Goal: Navigation & Orientation: Find specific page/section

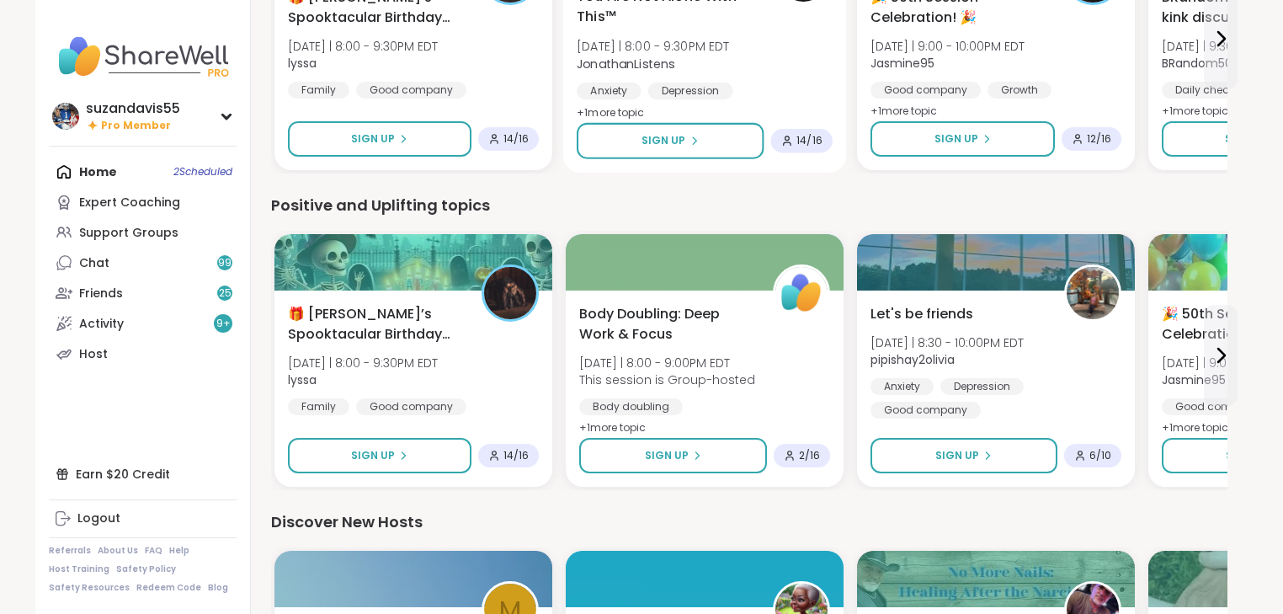
scroll to position [1549, 0]
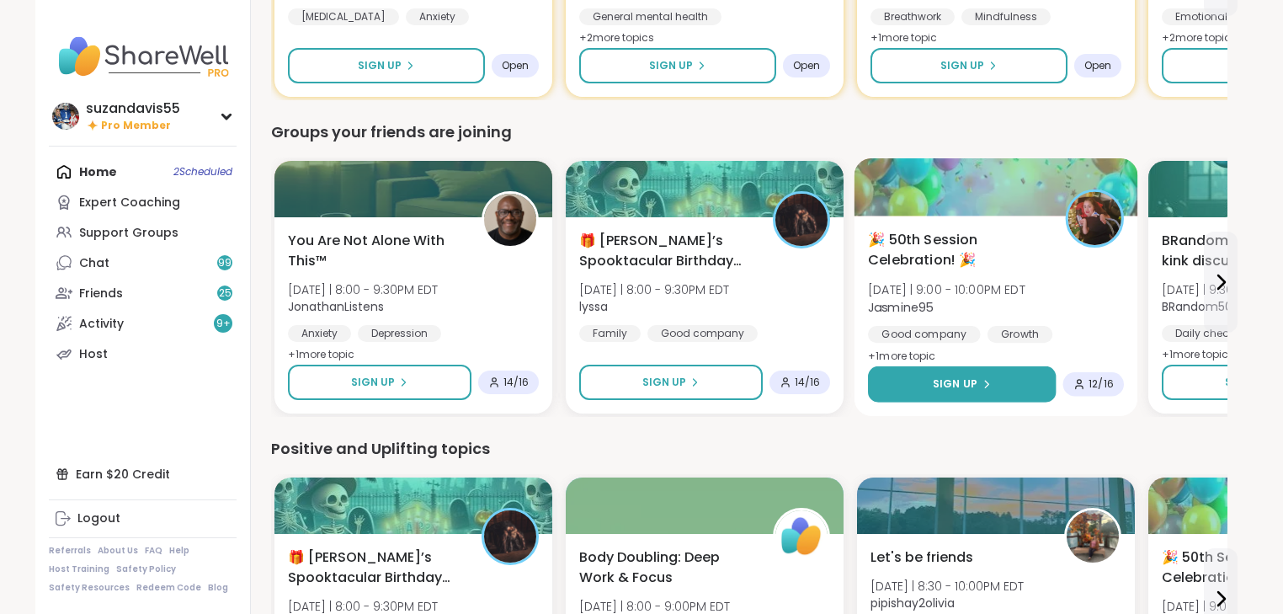
scroll to position [1095, 0]
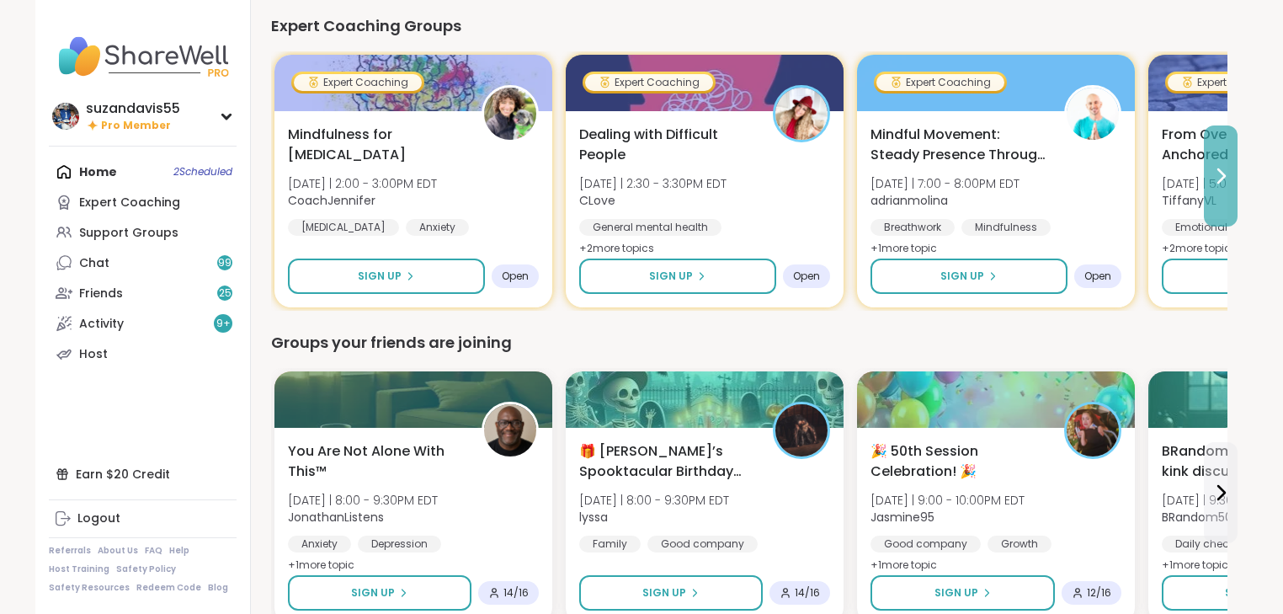
click at [1218, 177] on icon at bounding box center [1221, 176] width 20 height 20
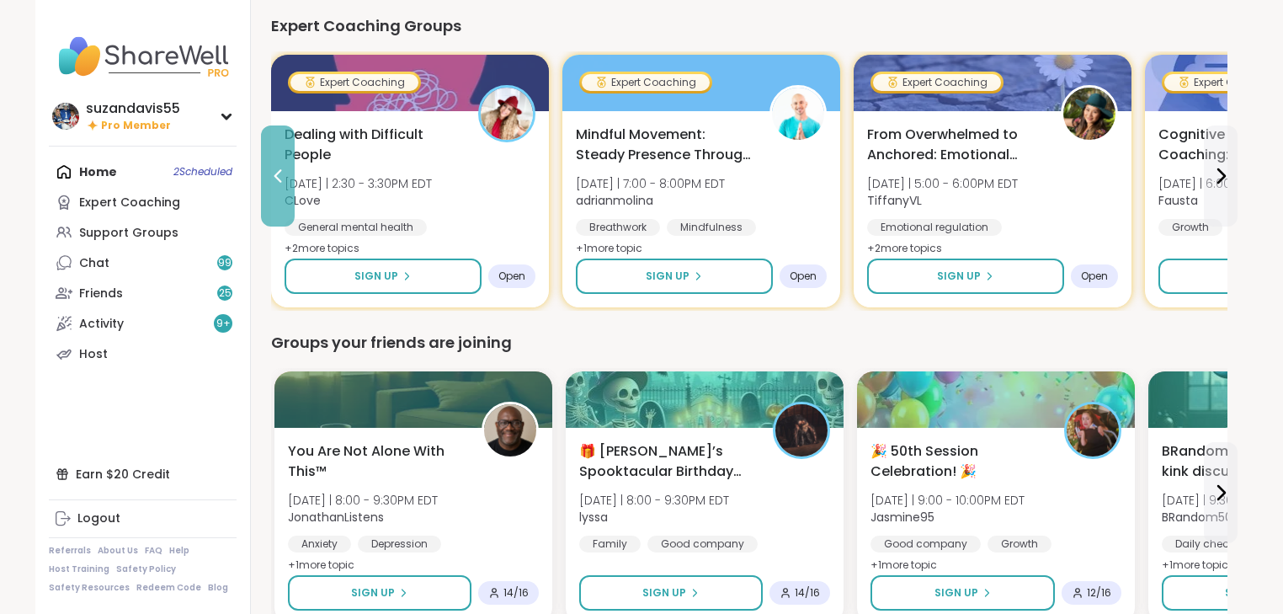
click at [273, 175] on icon at bounding box center [278, 176] width 20 height 20
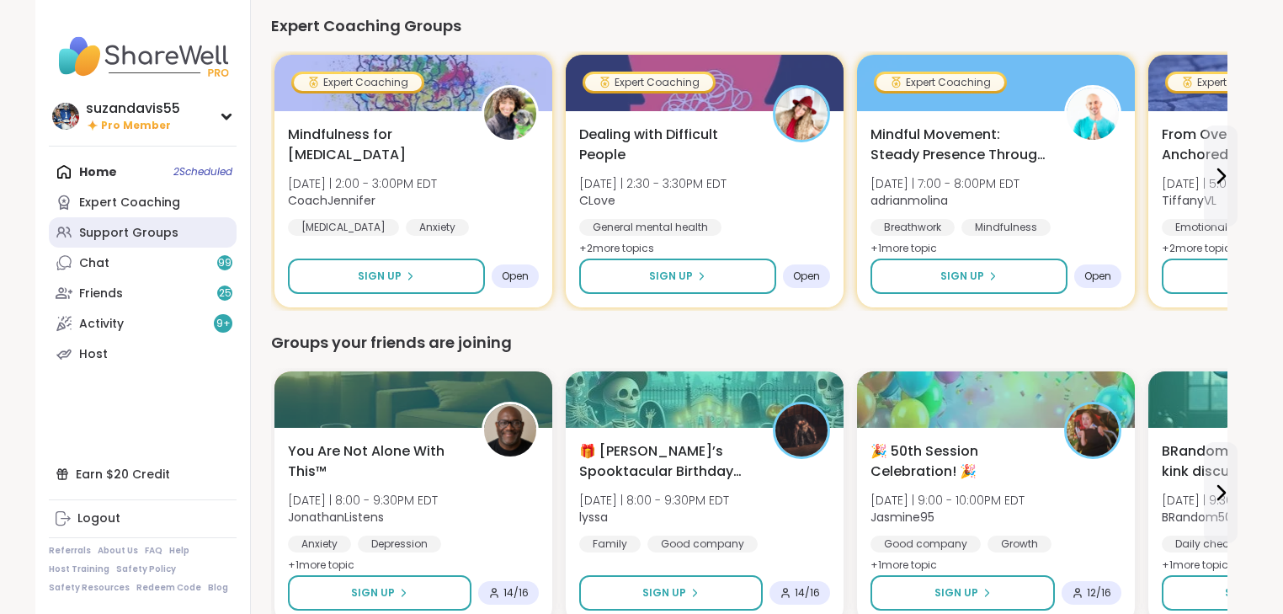
click at [113, 232] on div "Support Groups" at bounding box center [128, 233] width 99 height 17
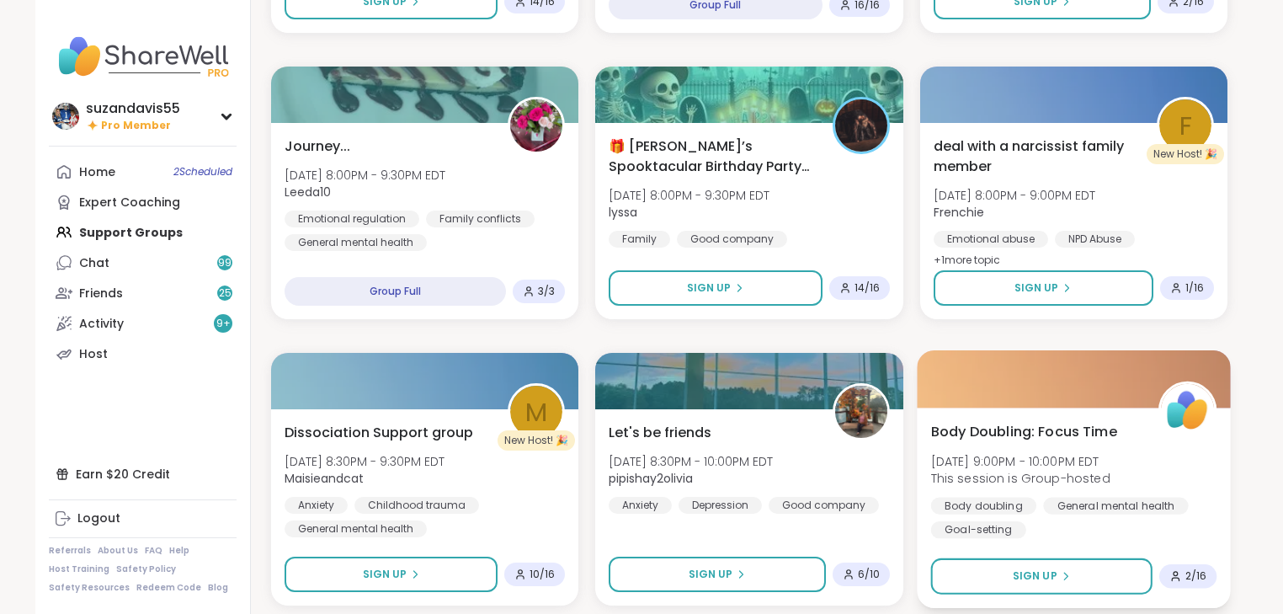
scroll to position [1010, 0]
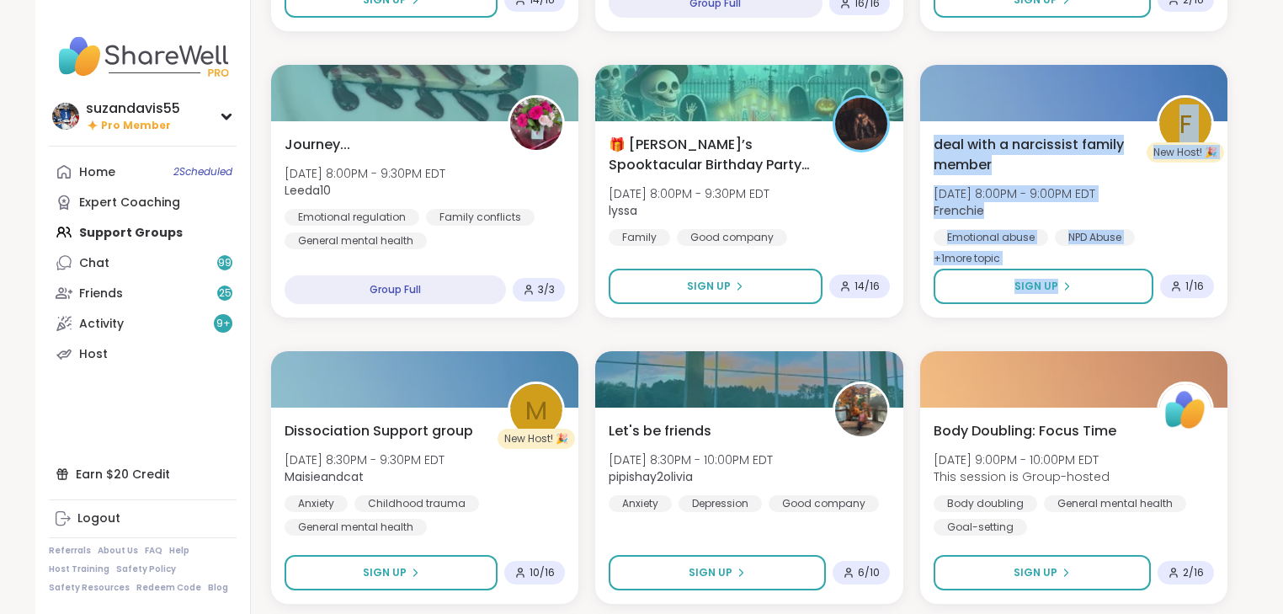
drag, startPoint x: 1061, startPoint y: 83, endPoint x: 1061, endPoint y: 320, distance: 237.5
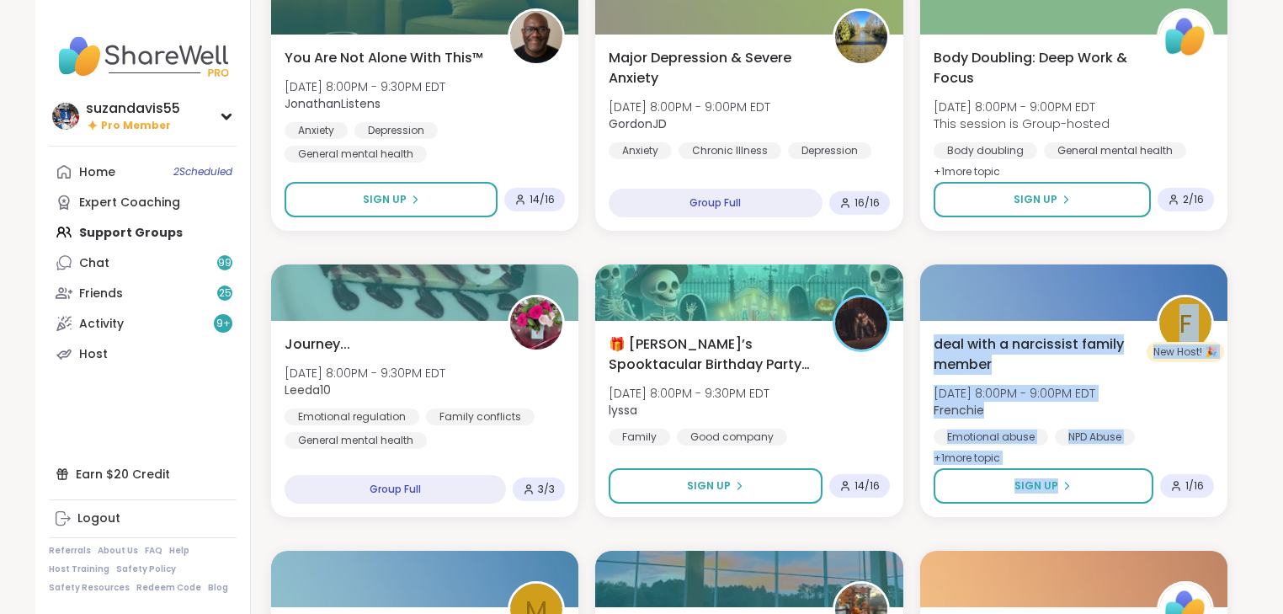
scroll to position [812, 0]
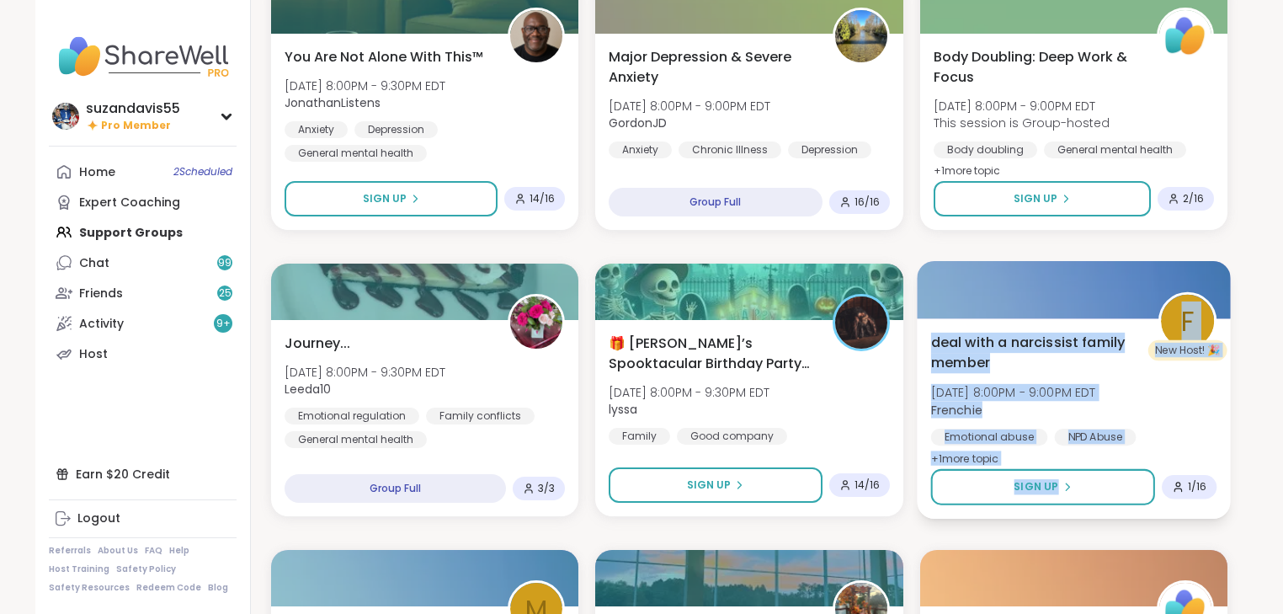
click at [1037, 342] on span "deal with a narcissist family member" at bounding box center [1034, 352] width 209 height 41
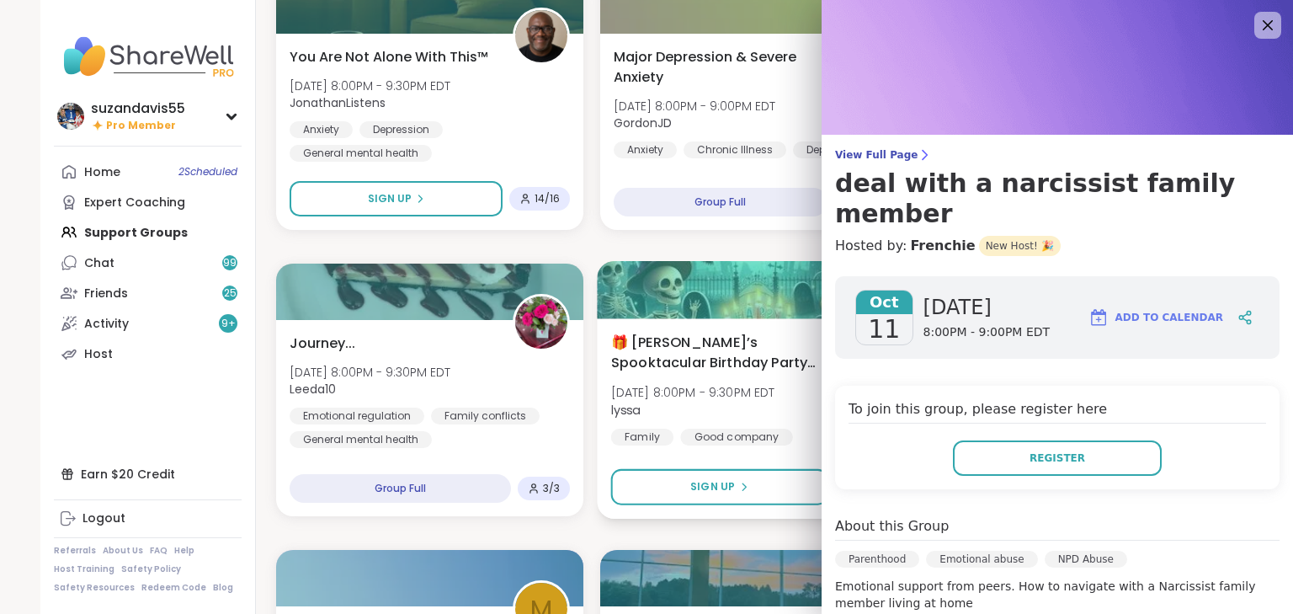
click at [788, 421] on div "🎁 Lynette’s Spooktacular Birthday Party 🎃 Sat, Oct 11 | 8:00PM - 9:30PM EDT lys…" at bounding box center [754, 389] width 286 height 114
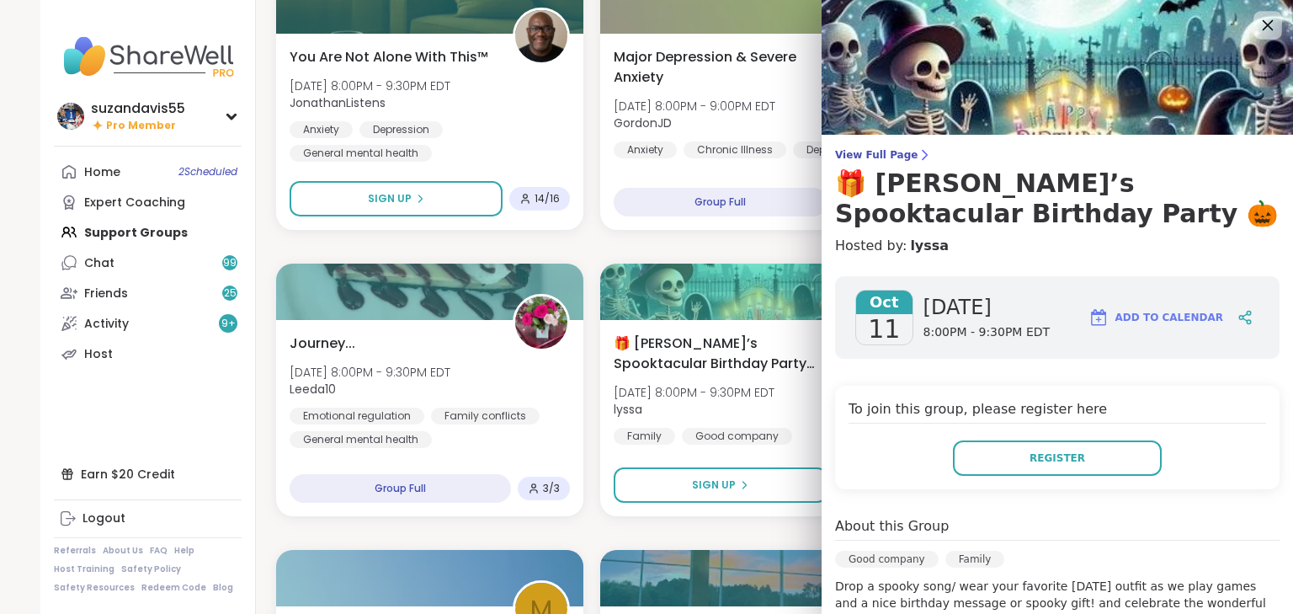
click at [1257, 24] on icon at bounding box center [1267, 24] width 21 height 21
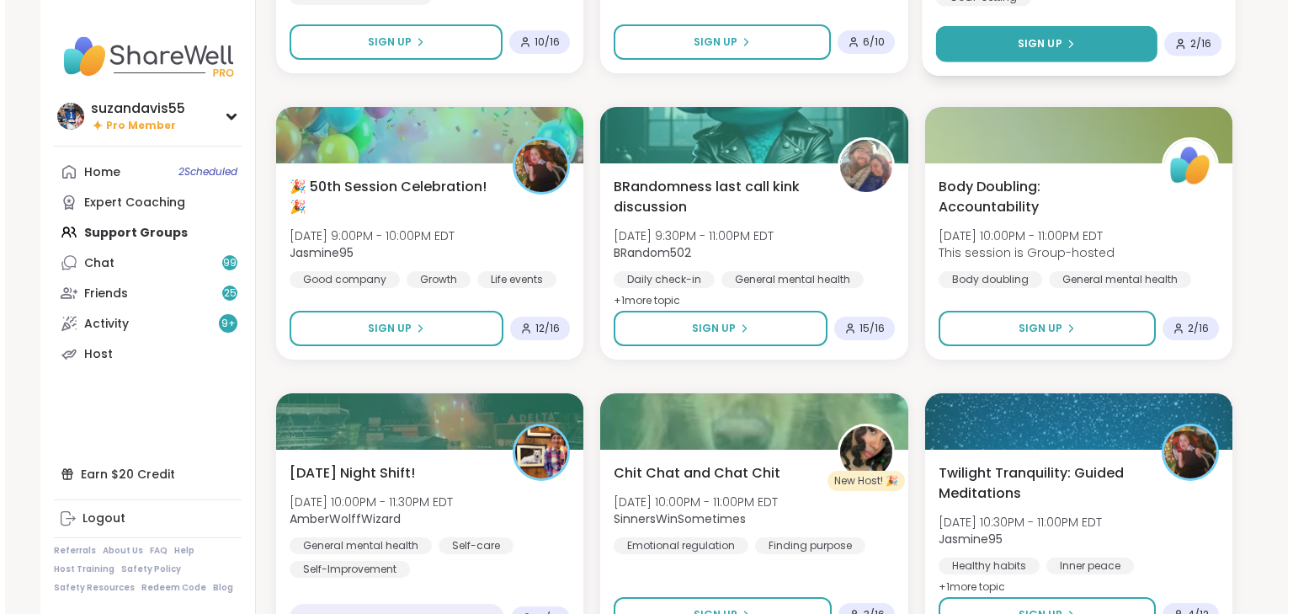
scroll to position [1216, 0]
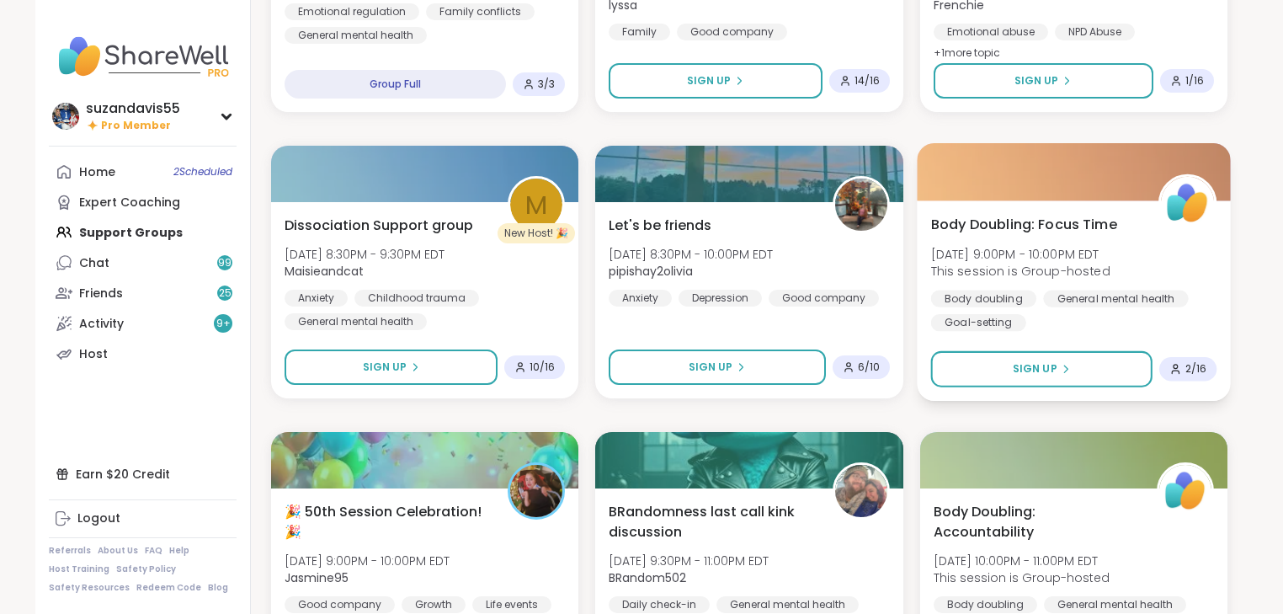
click at [1176, 366] on icon at bounding box center [1176, 369] width 12 height 12
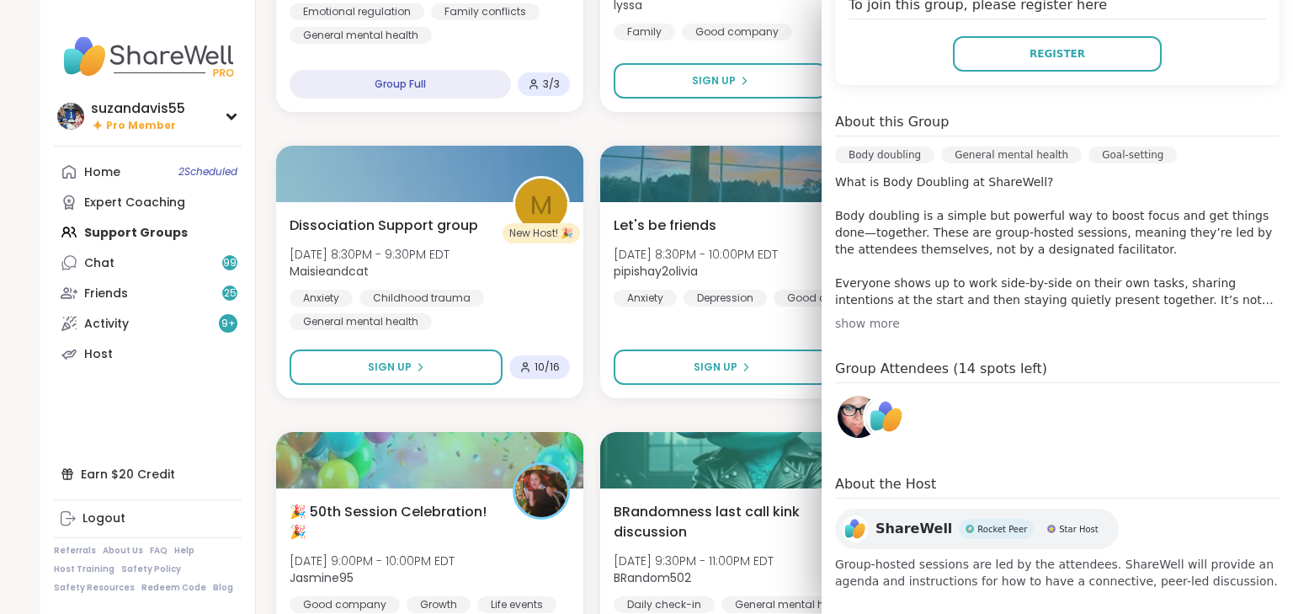
scroll to position [389, 0]
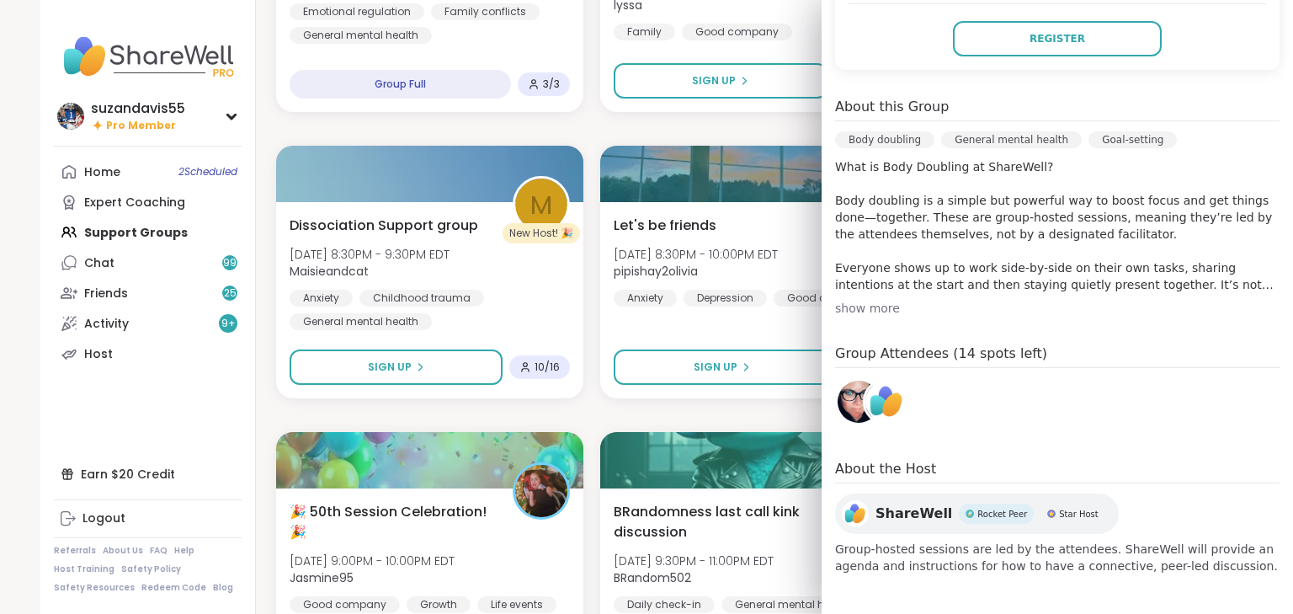
click at [844, 395] on img at bounding box center [859, 402] width 42 height 42
click at [876, 398] on img at bounding box center [887, 402] width 42 height 42
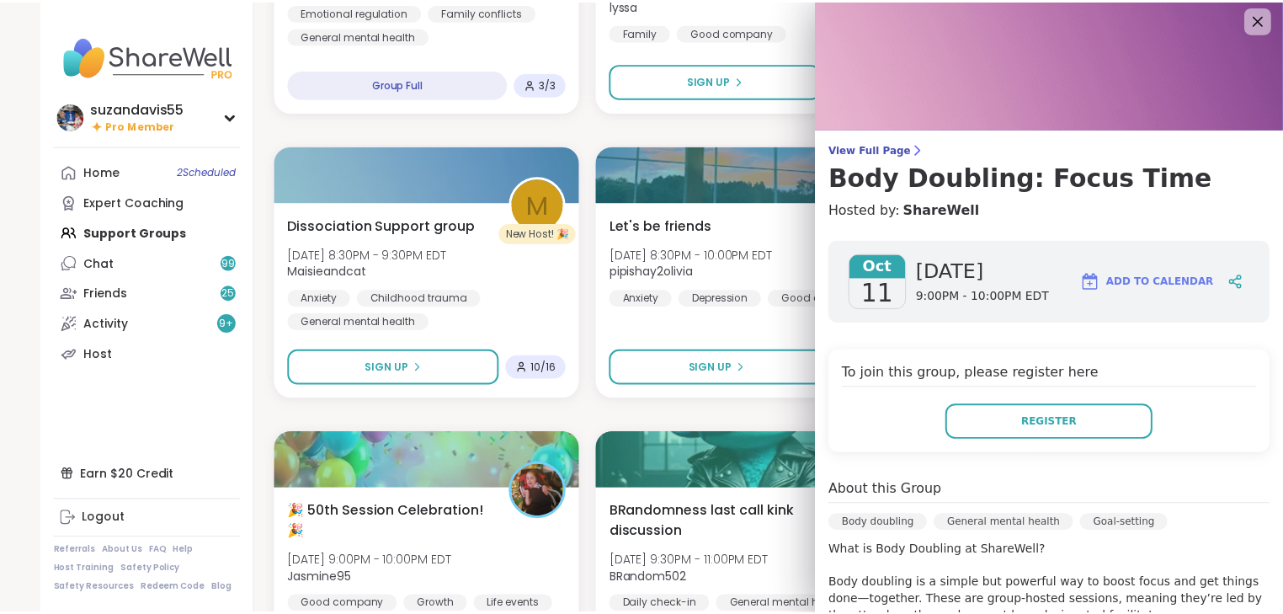
scroll to position [0, 0]
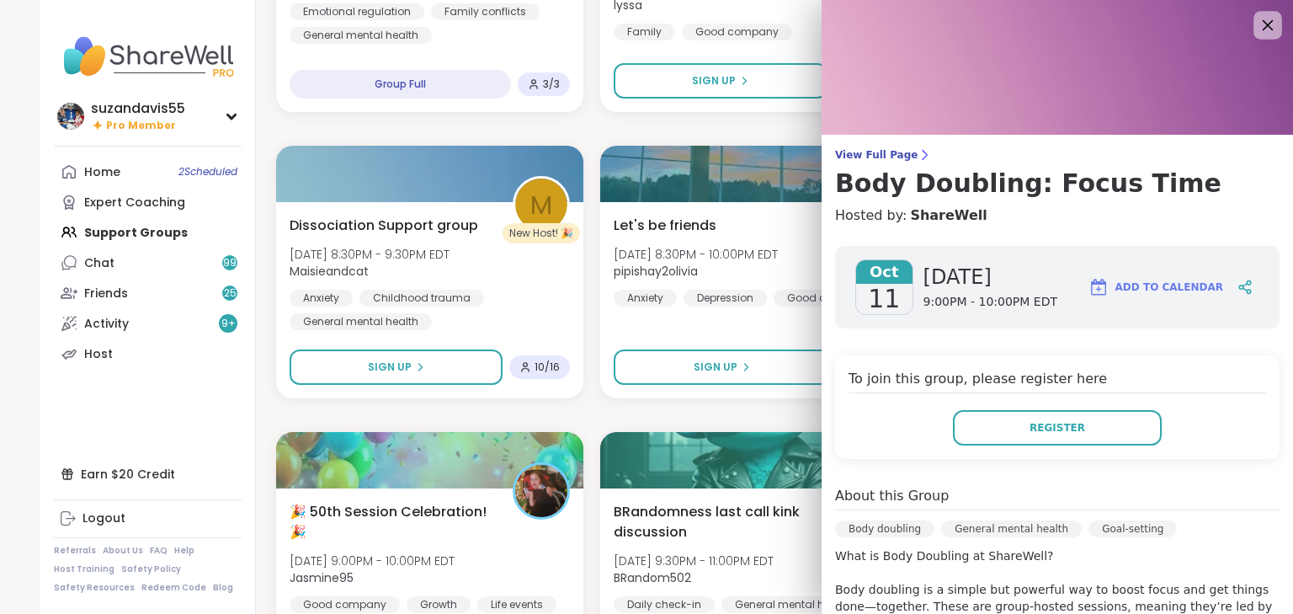
click at [1257, 22] on icon at bounding box center [1267, 24] width 21 height 21
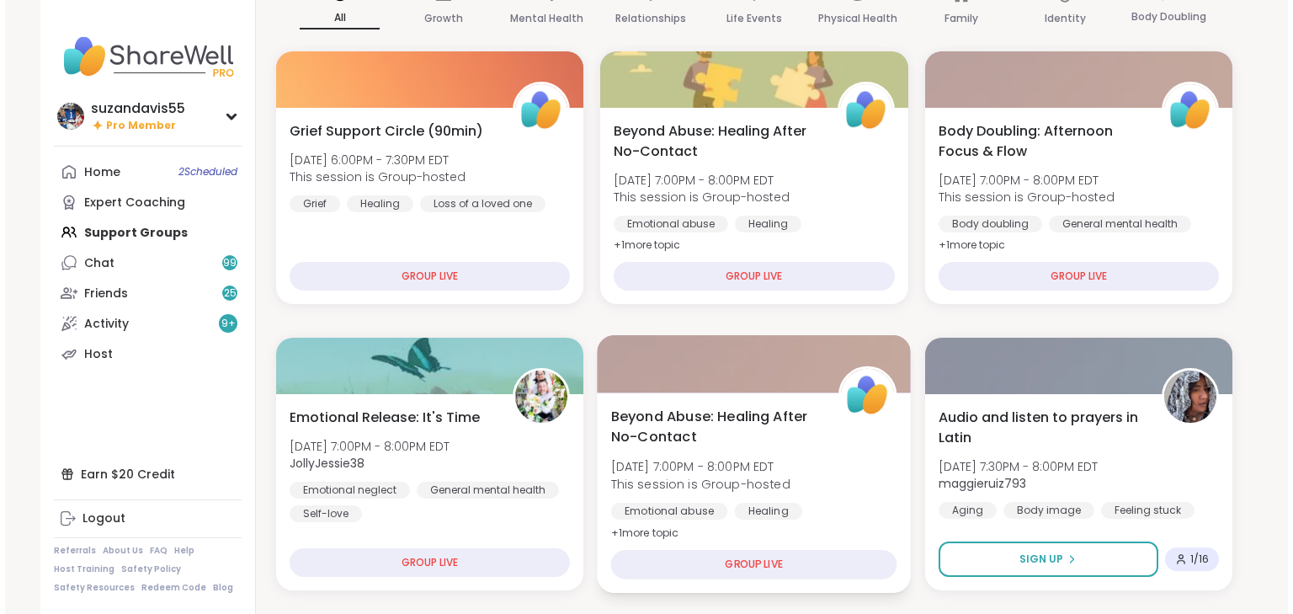
scroll to position [138, 0]
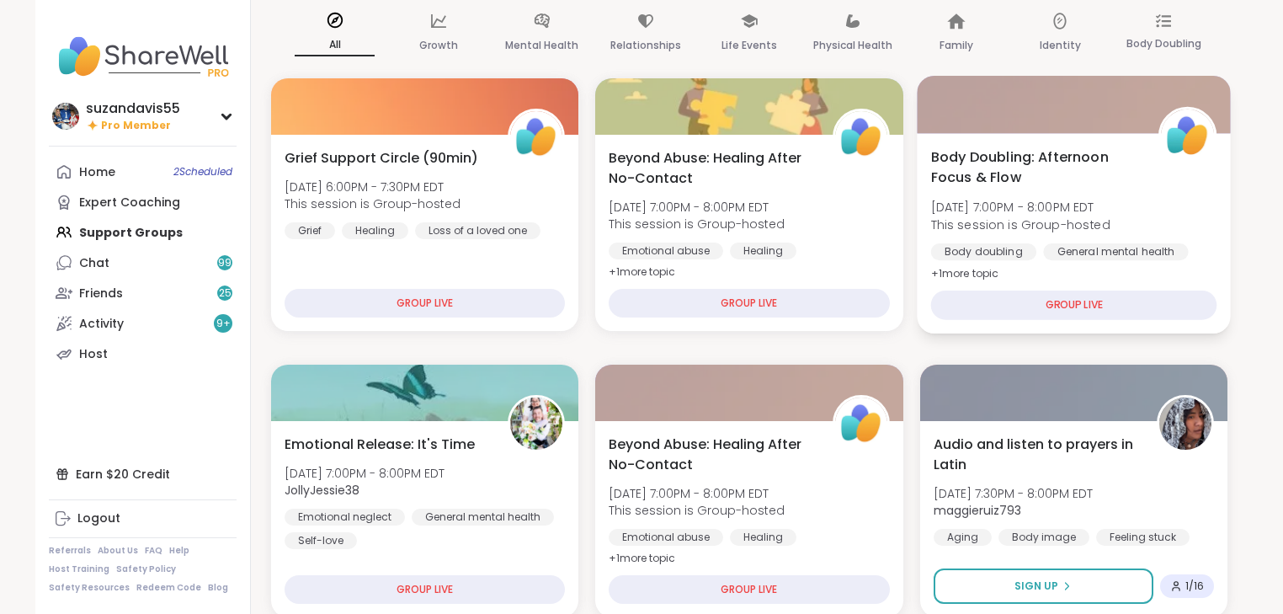
click at [1053, 226] on span "This session is Group-hosted" at bounding box center [1019, 224] width 179 height 17
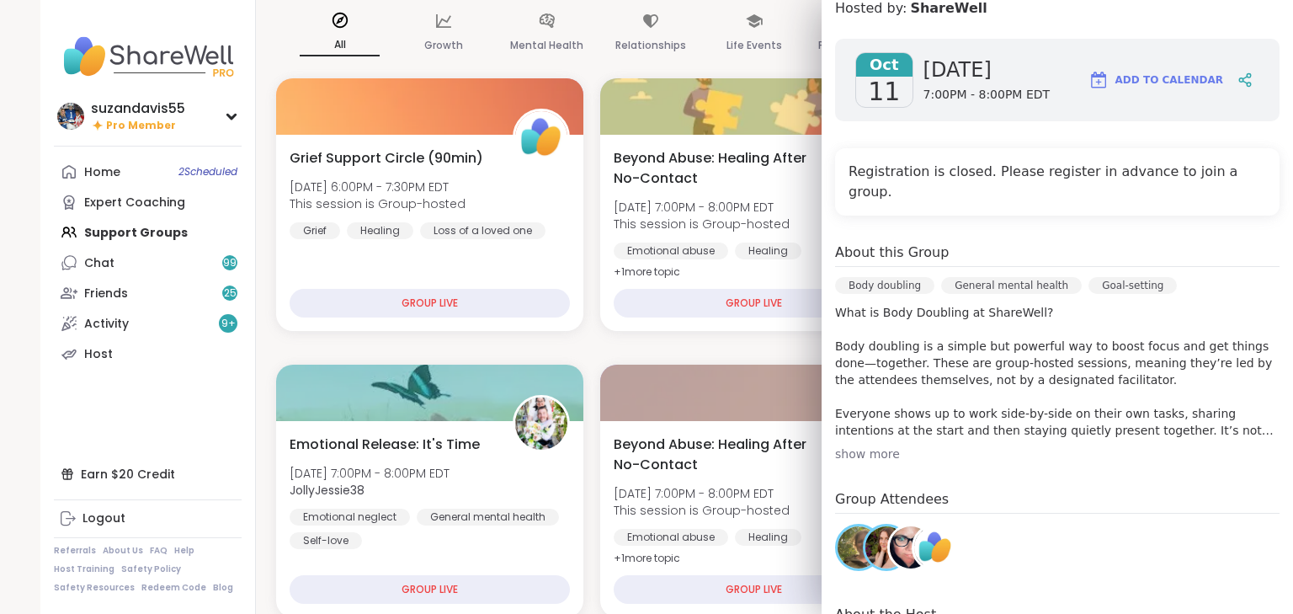
scroll to position [269, 0]
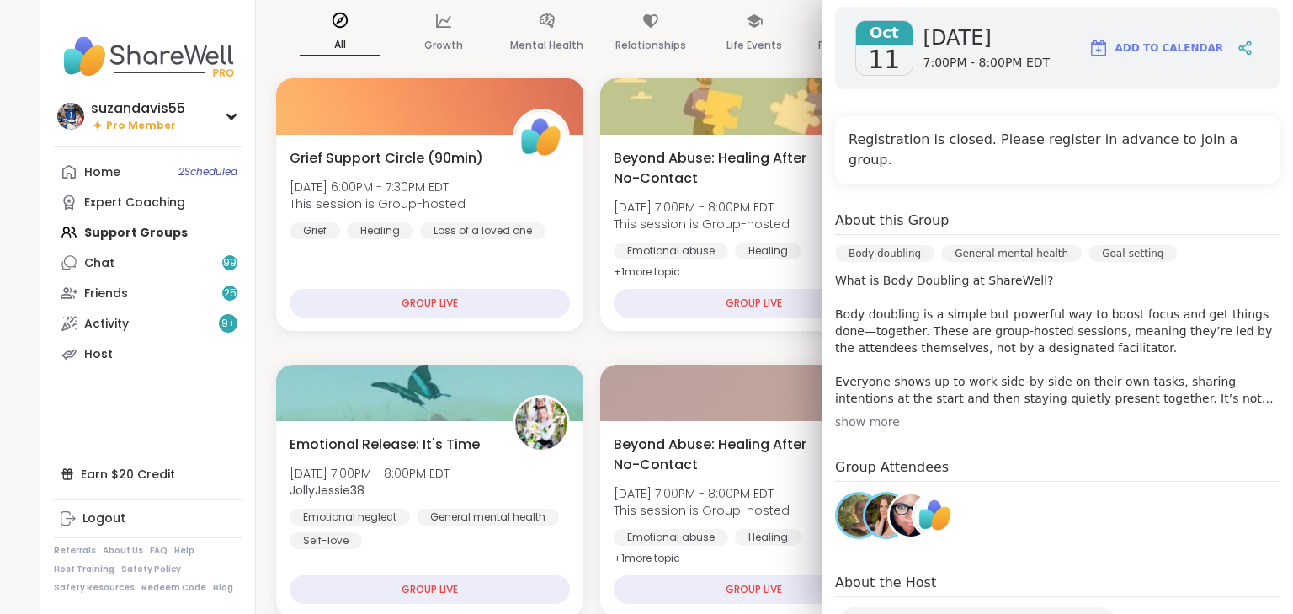
click at [845, 498] on img at bounding box center [859, 515] width 42 height 42
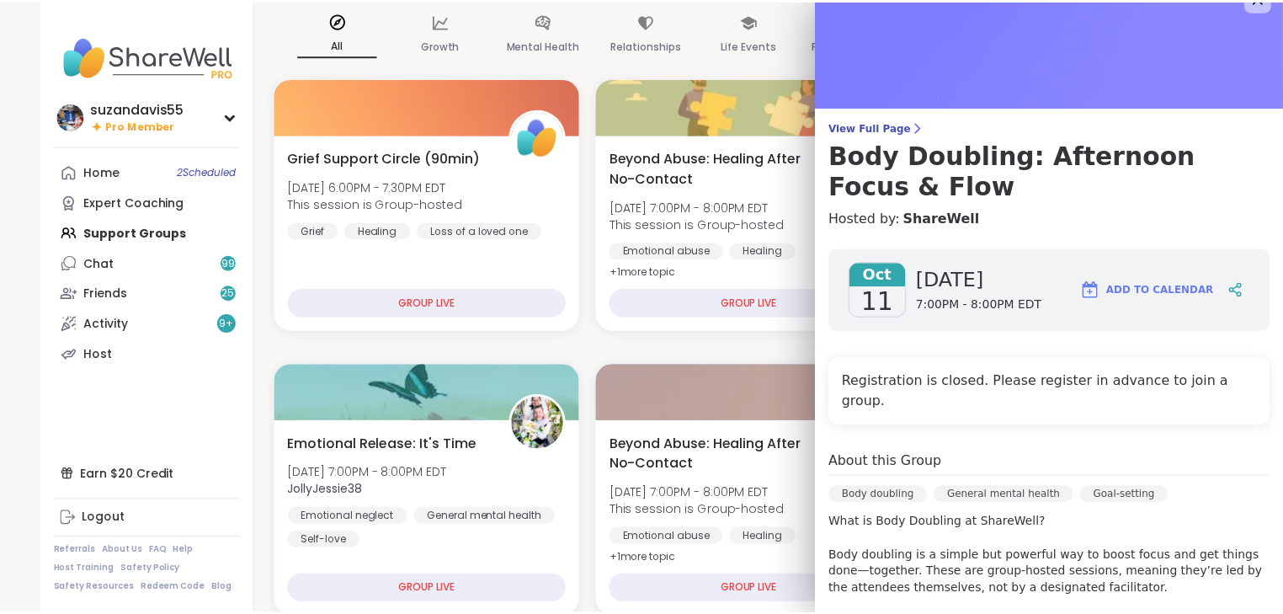
scroll to position [0, 0]
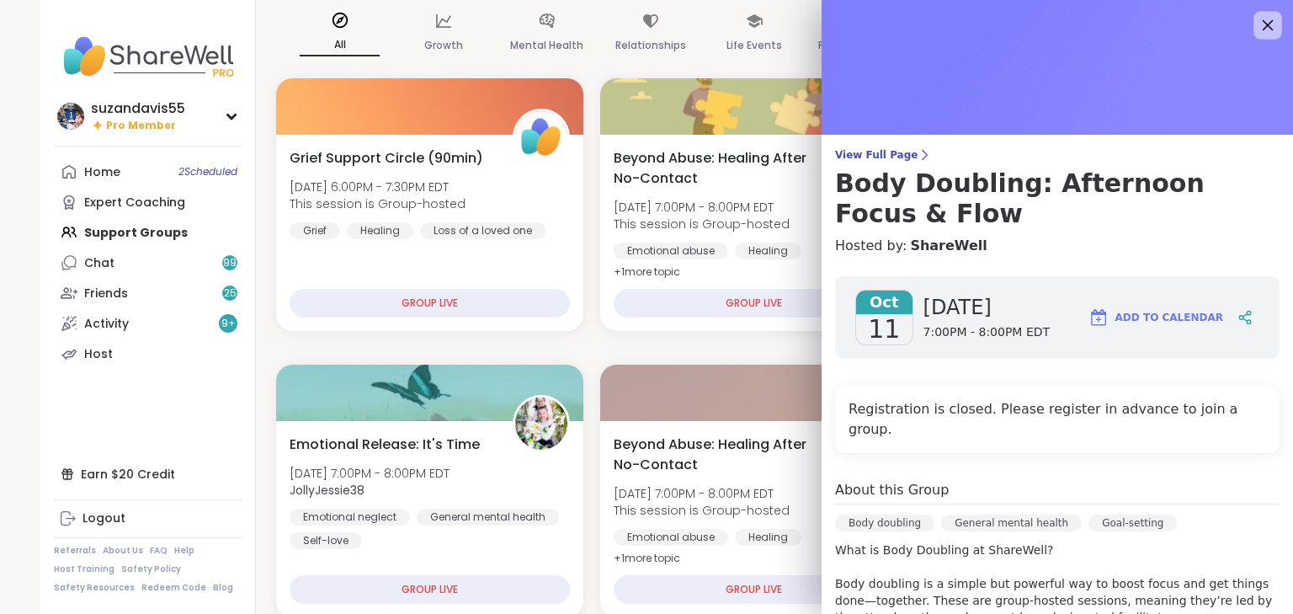
click at [1263, 24] on icon at bounding box center [1268, 25] width 11 height 11
